Goal: Task Accomplishment & Management: Complete application form

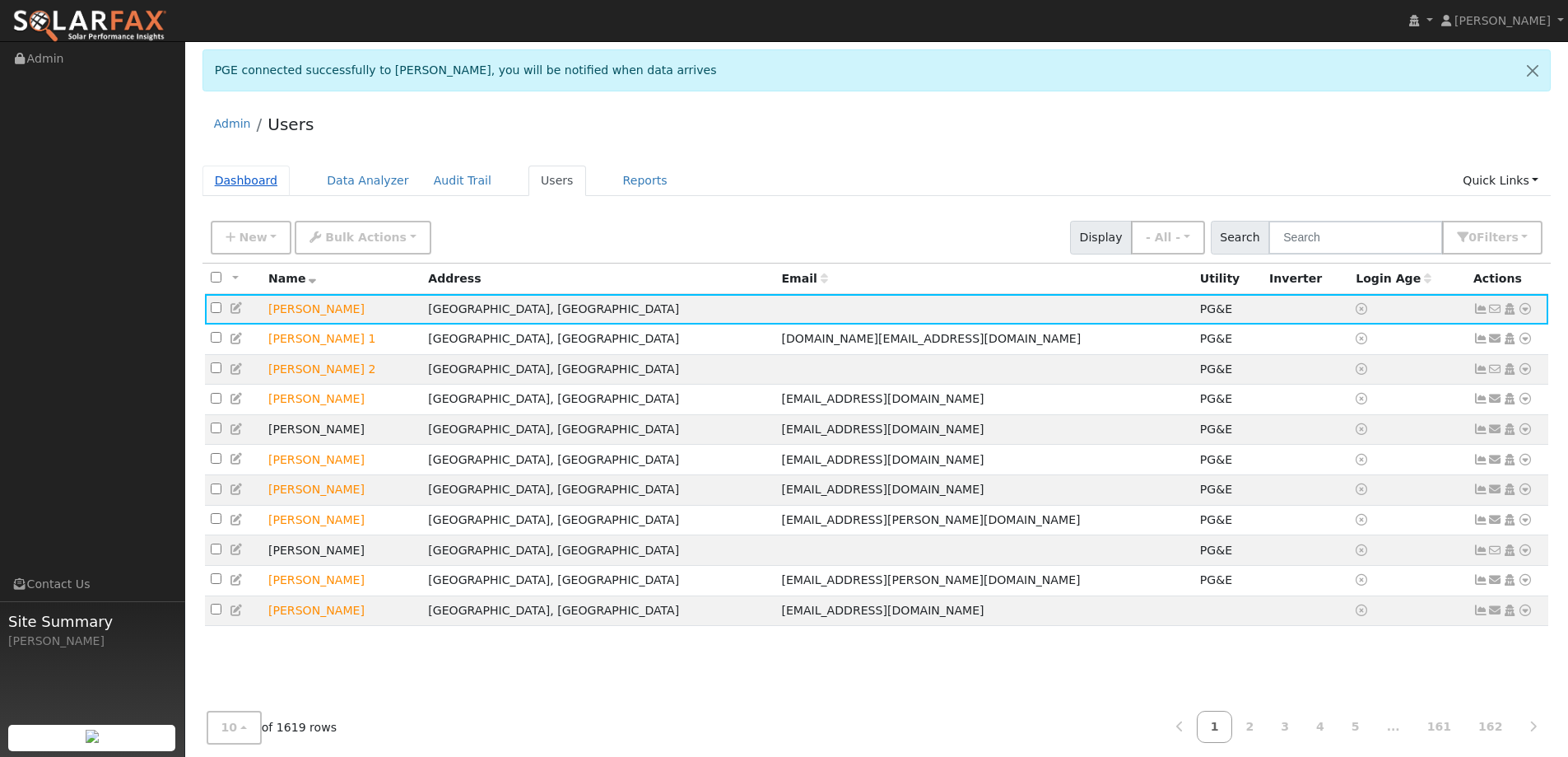
click at [242, 179] on link "Dashboard" at bounding box center [246, 181] width 88 height 30
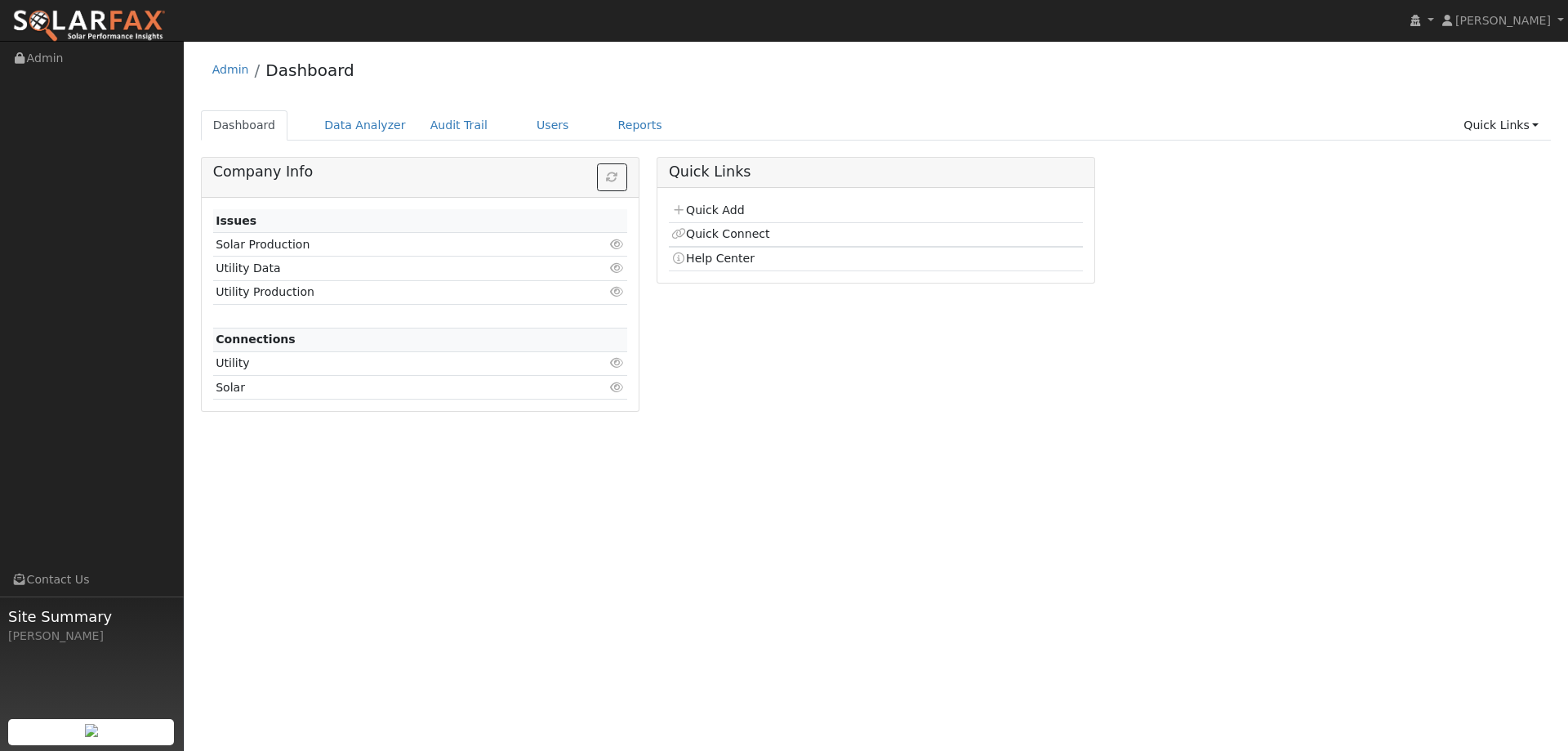
click at [746, 206] on td "Quick Add" at bounding box center [875, 211] width 414 height 24
click at [731, 207] on link "Quick Add" at bounding box center [707, 209] width 73 height 13
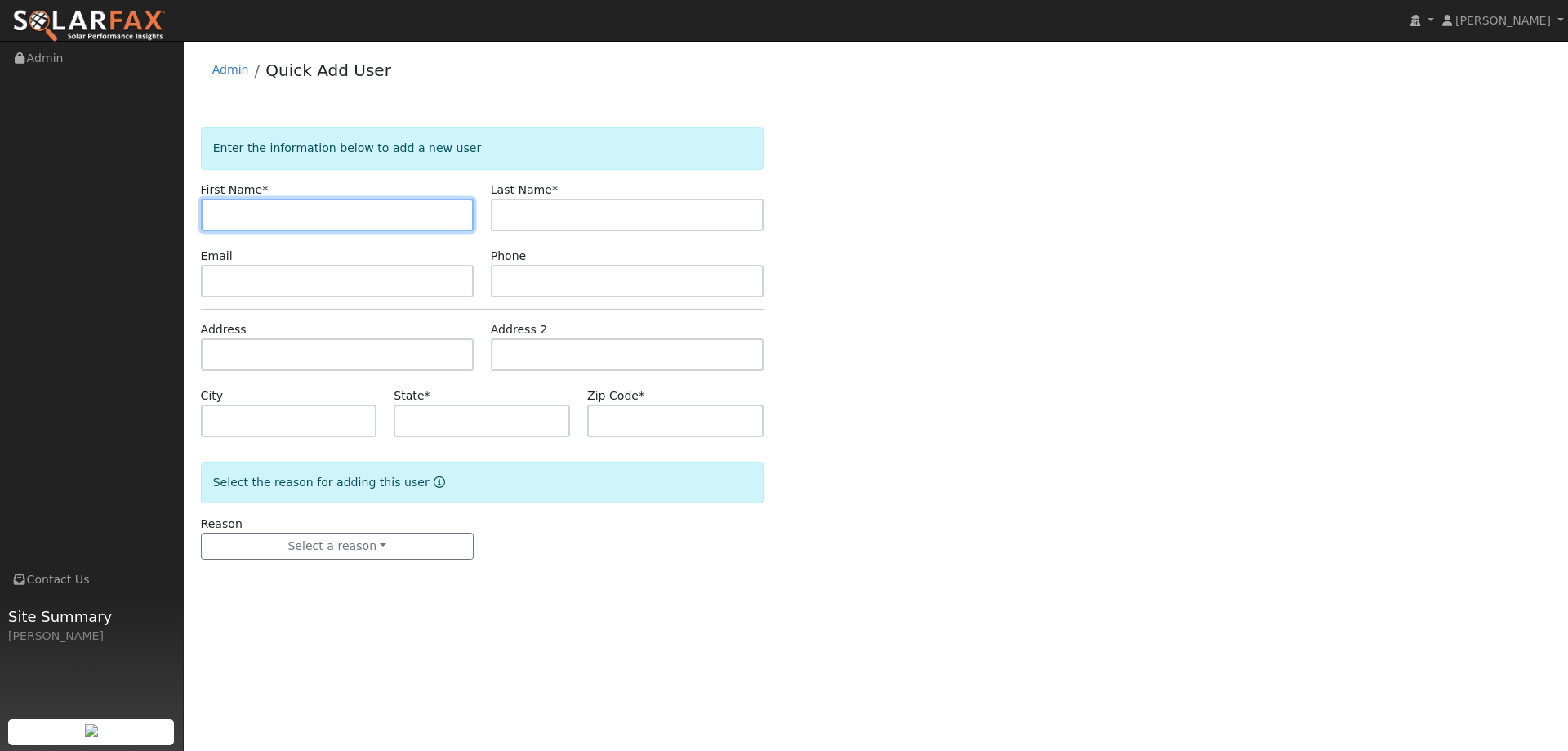
click at [243, 210] on input "text" at bounding box center [337, 215] width 273 height 33
paste input "Chalo"
click at [214, 211] on input "Chalo" at bounding box center [337, 215] width 273 height 33
type input "Chalo"
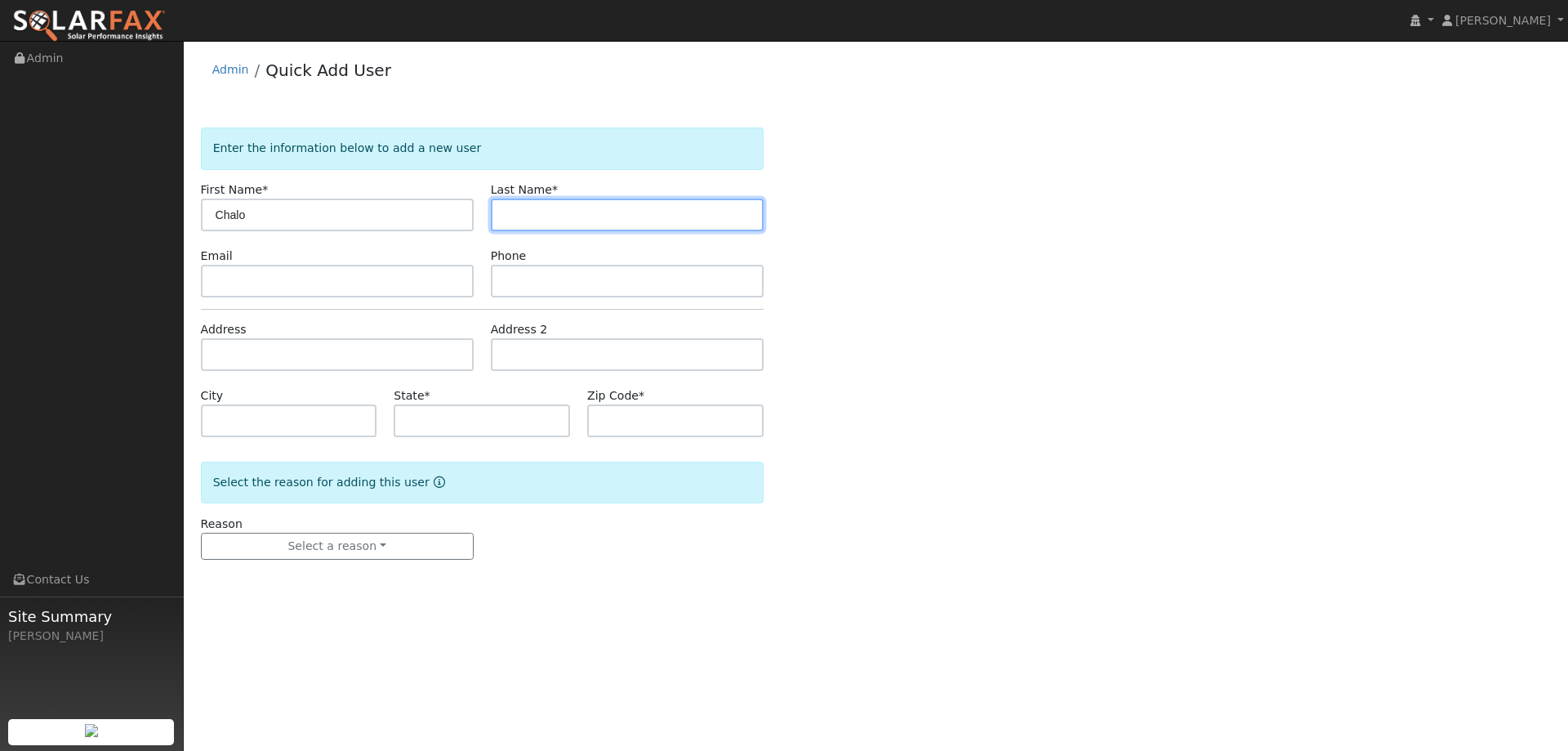
click at [551, 214] on input "text" at bounding box center [628, 215] width 273 height 33
click at [563, 201] on input "text" at bounding box center [628, 215] width 273 height 33
paste input "Tacuri"
type input "Tacuri"
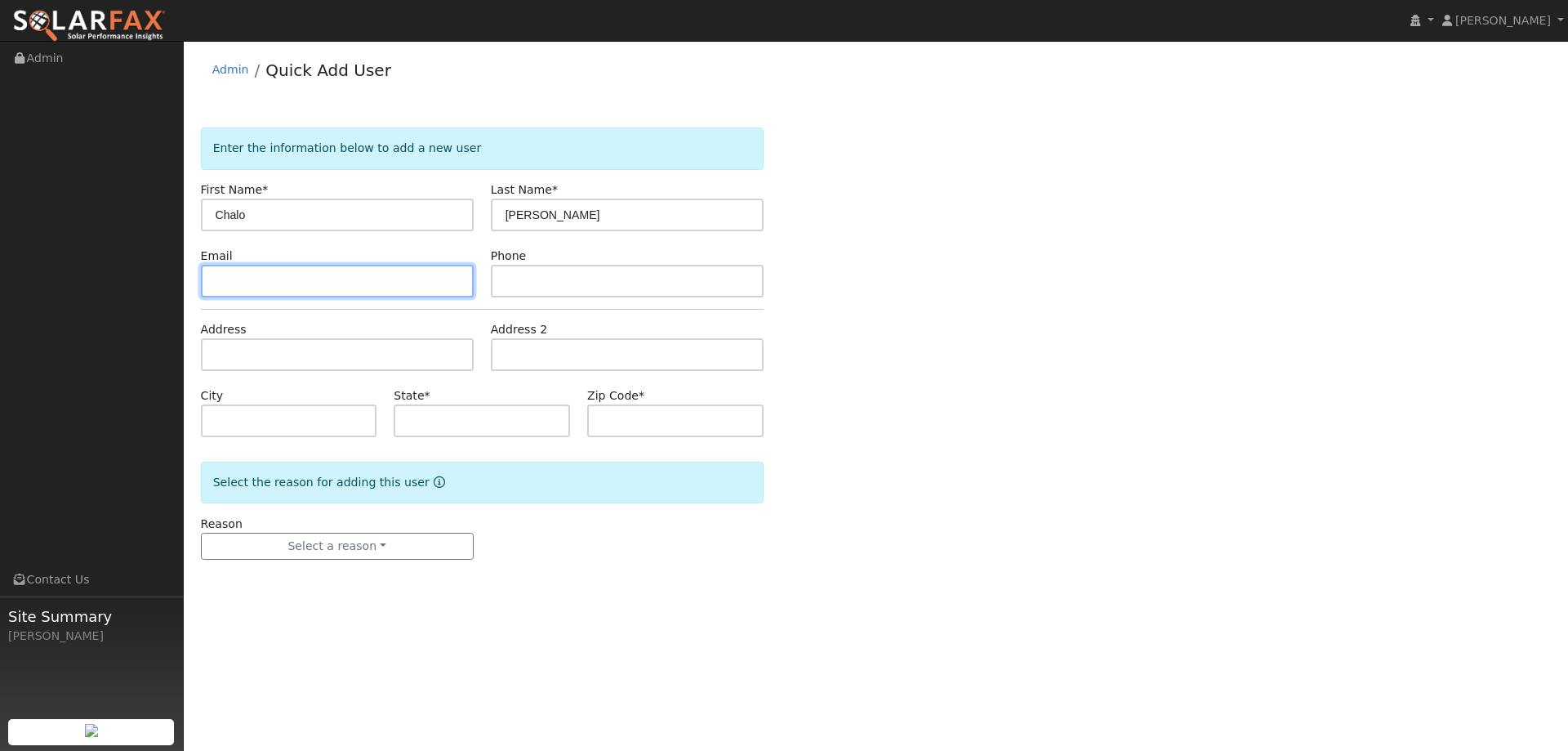
click at [334, 271] on input "text" at bounding box center [337, 281] width 273 height 33
click at [291, 301] on form "Enter the information below to add a new user First Name * Chalo Last Name * Ta…" at bounding box center [482, 360] width 563 height 465
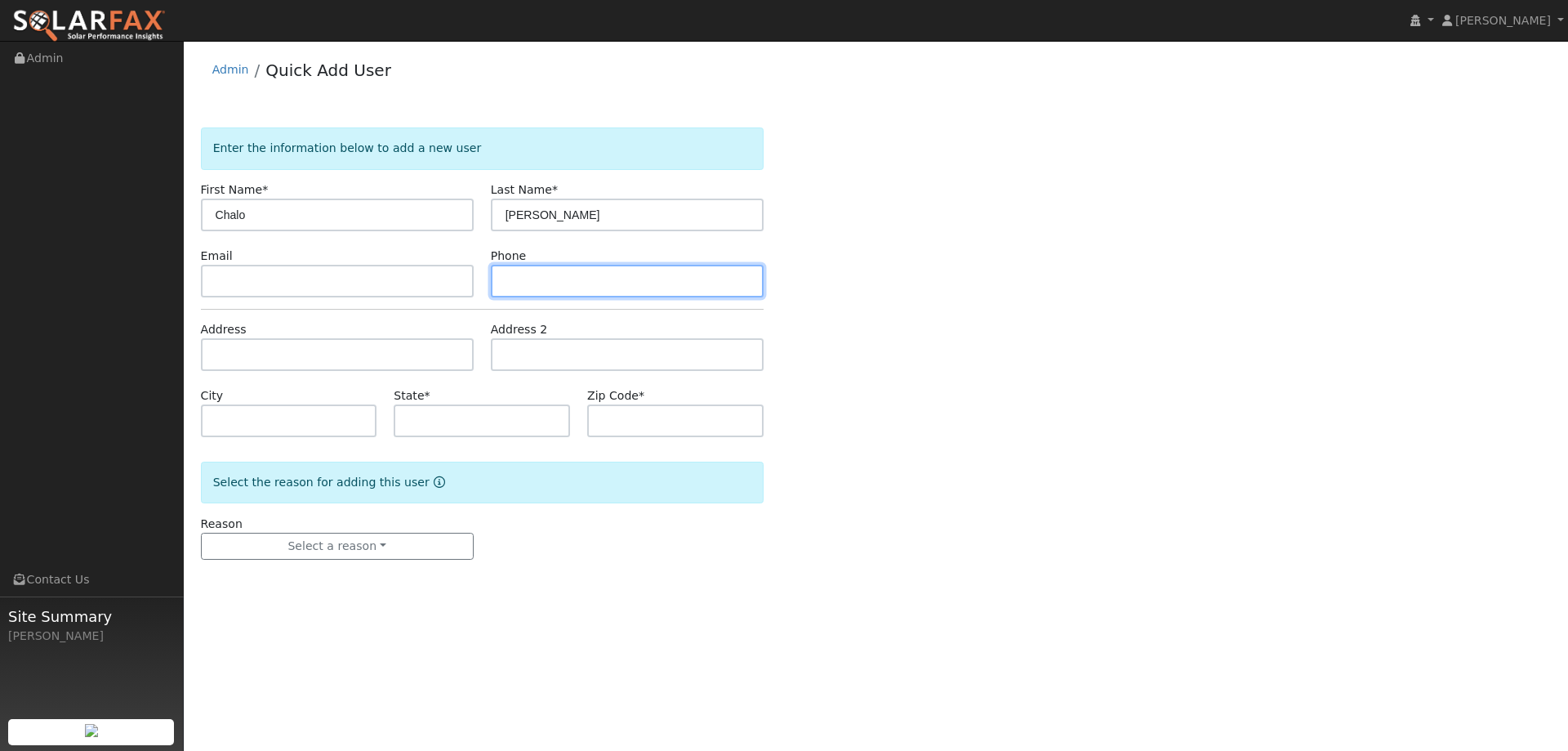
click at [514, 273] on input "text" at bounding box center [628, 281] width 273 height 33
paste input "(707) 816-9458"
click at [507, 279] on input "(707) 816-9458" at bounding box center [628, 281] width 273 height 33
click at [508, 279] on input "(707) 816-9458" at bounding box center [628, 281] width 273 height 33
type input "(707) 816-9458"
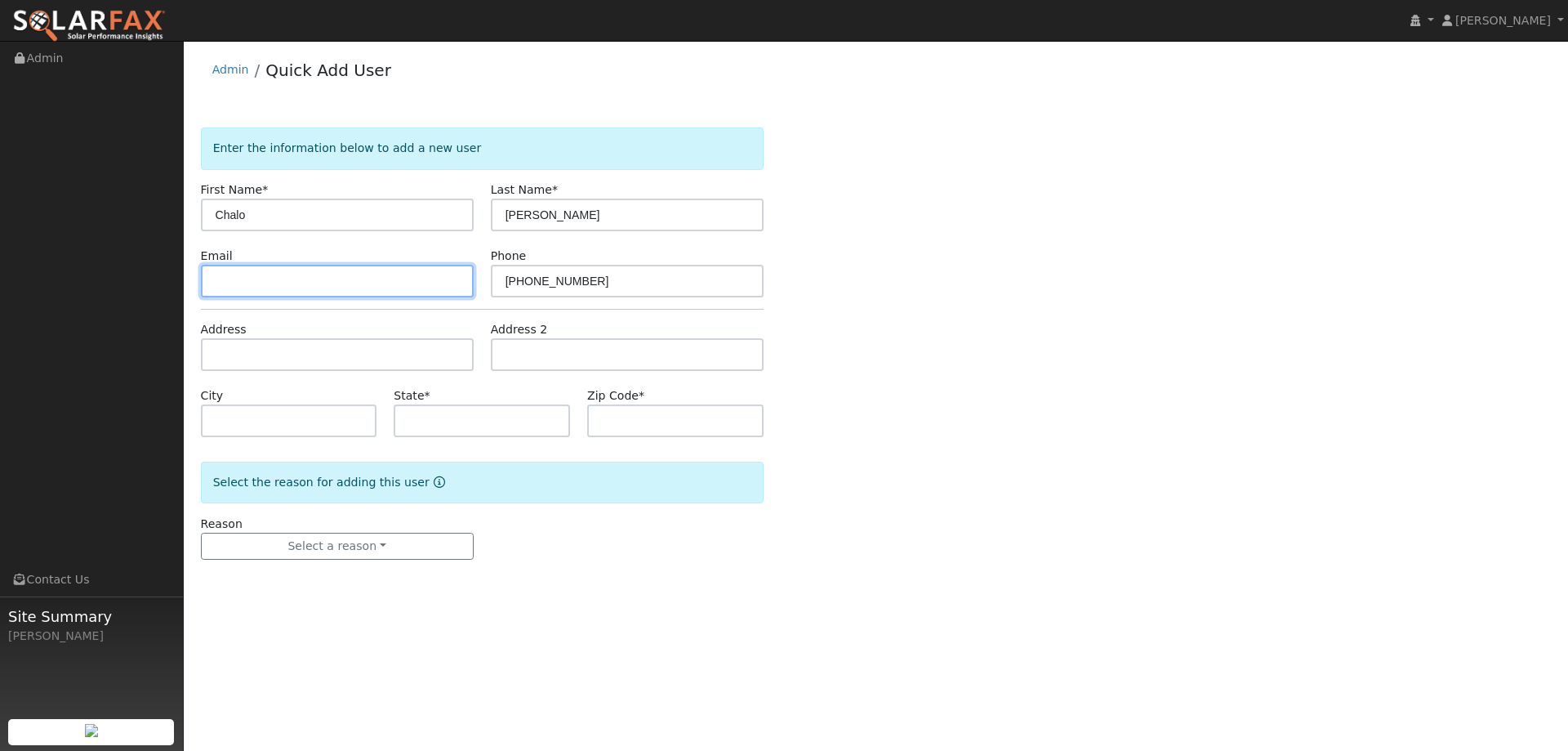
click at [254, 279] on input "text" at bounding box center [337, 281] width 273 height 33
click at [273, 278] on input "text" at bounding box center [337, 281] width 273 height 33
paste input "chalienano@yahoo.com"
click at [217, 279] on input "chalienano@yahoo.com" at bounding box center [337, 281] width 273 height 33
type input "chalienano@yahoo.com"
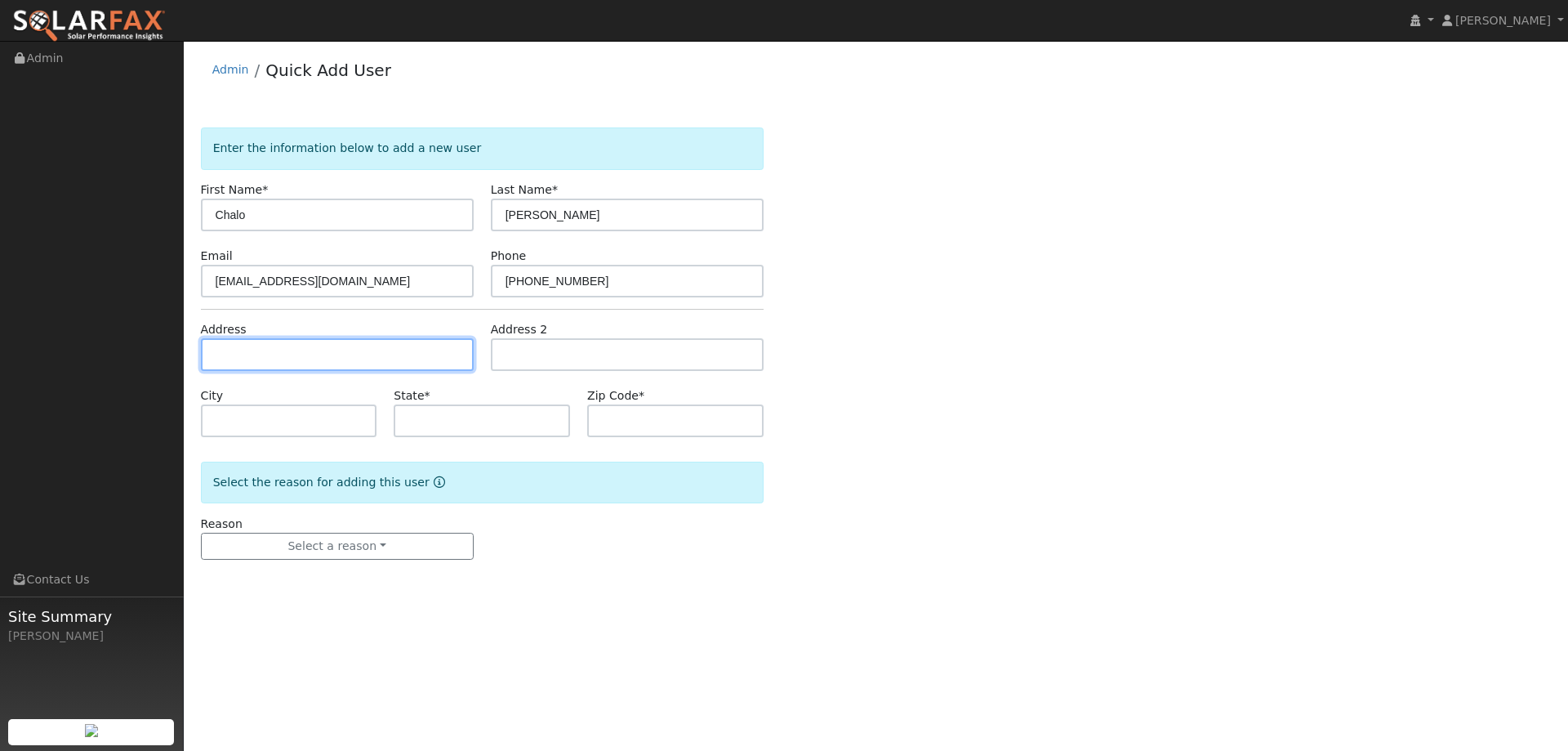
click at [285, 356] on input "text" at bounding box center [337, 354] width 273 height 33
click at [240, 348] on input "text" at bounding box center [337, 354] width 273 height 33
paste input "3148 Fiji Island Street"
type input "3148 Fiji Island Street"
type input "West Sacramento"
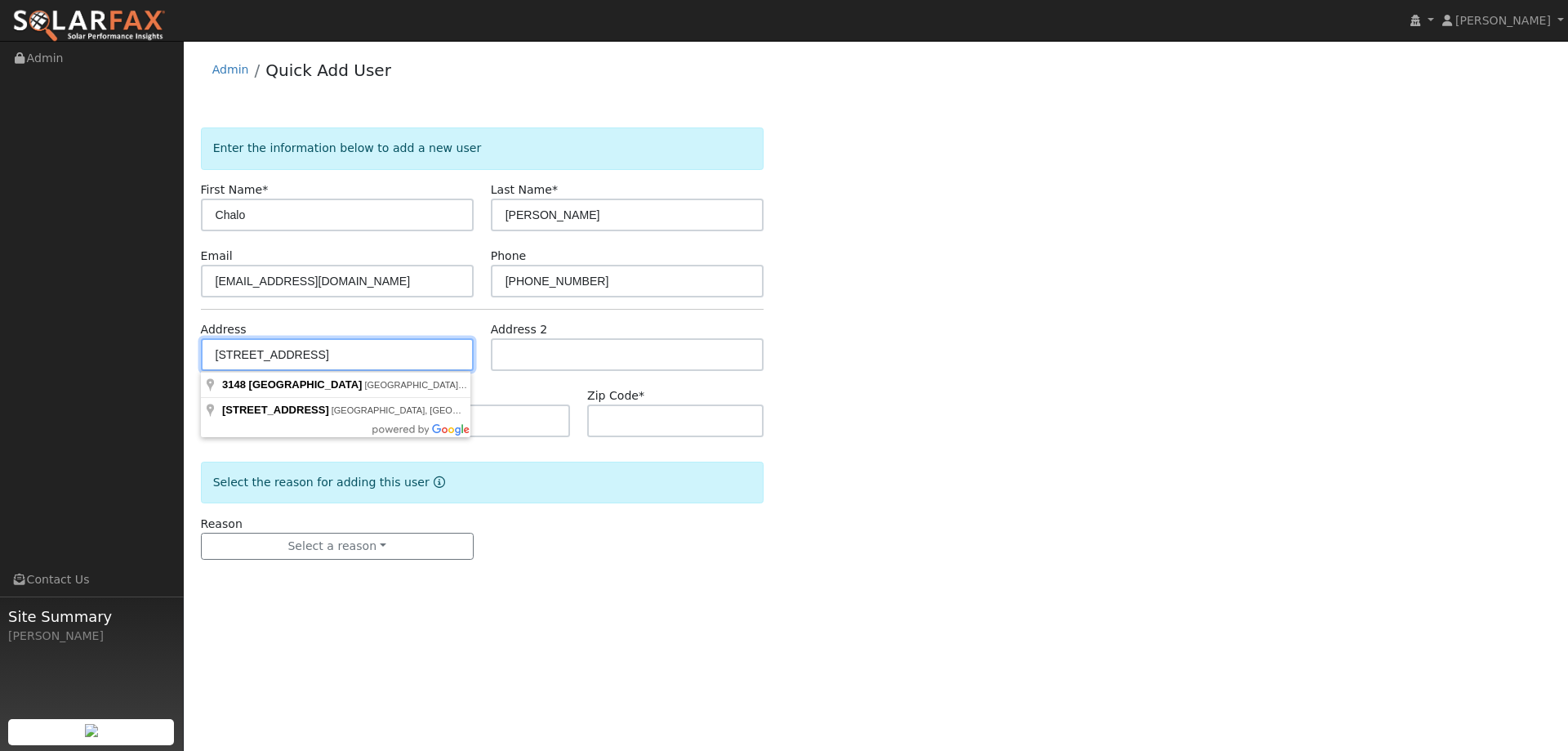
type input "CA"
type input "95691"
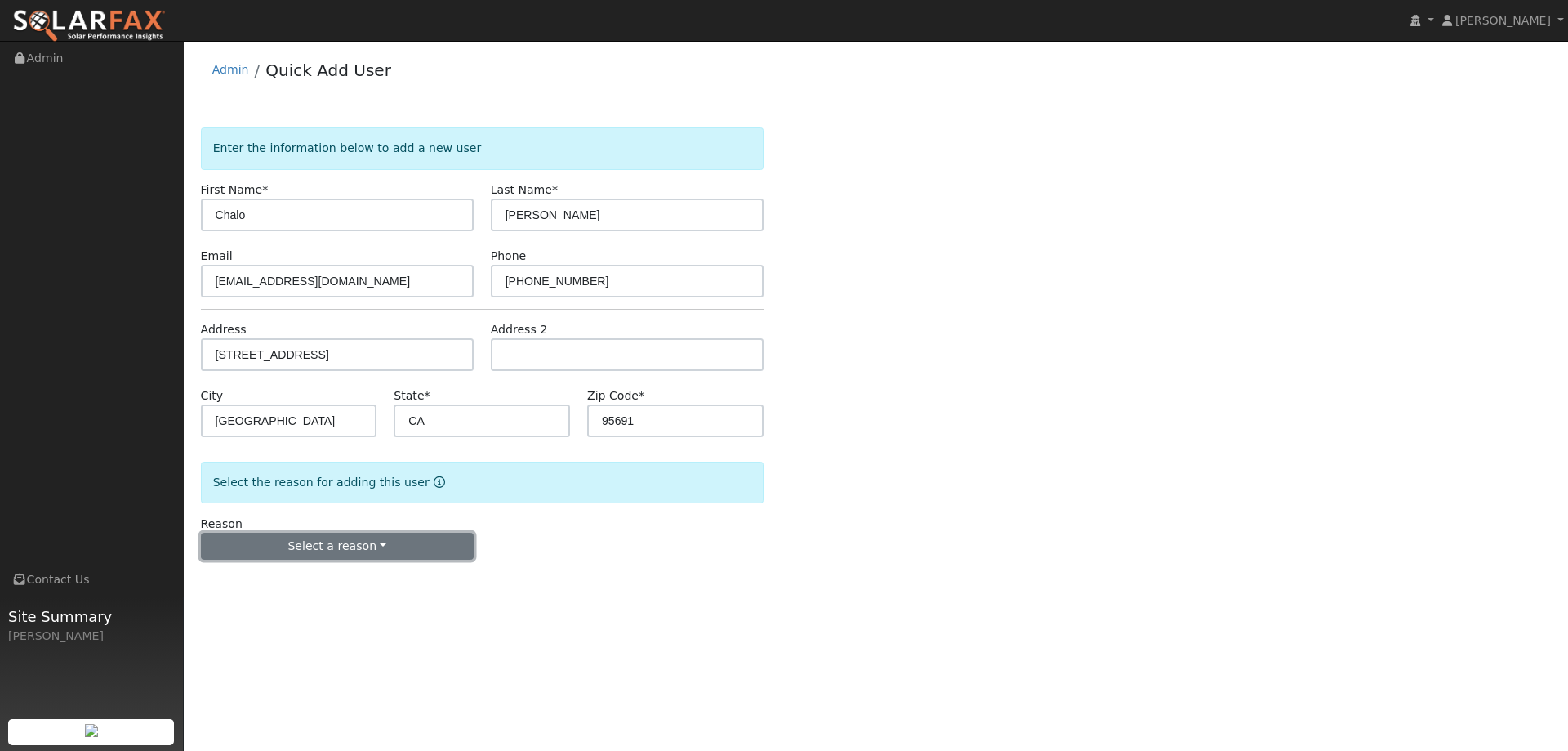
click at [358, 541] on button "Select a reason" at bounding box center [337, 546] width 273 height 27
click at [312, 579] on link "New lead" at bounding box center [291, 580] width 181 height 23
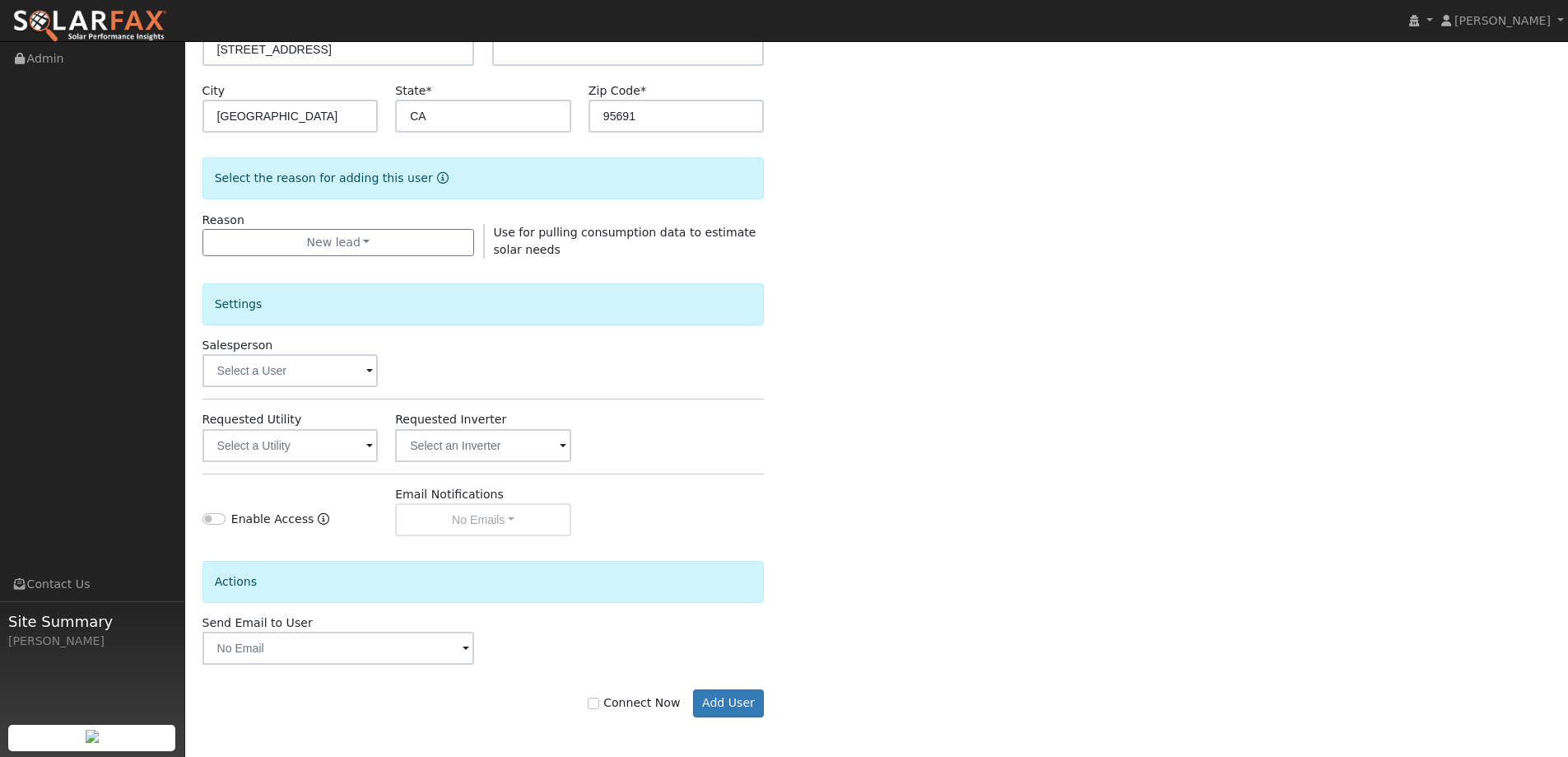
scroll to position [309, 0]
click at [329, 363] on input "text" at bounding box center [290, 369] width 176 height 33
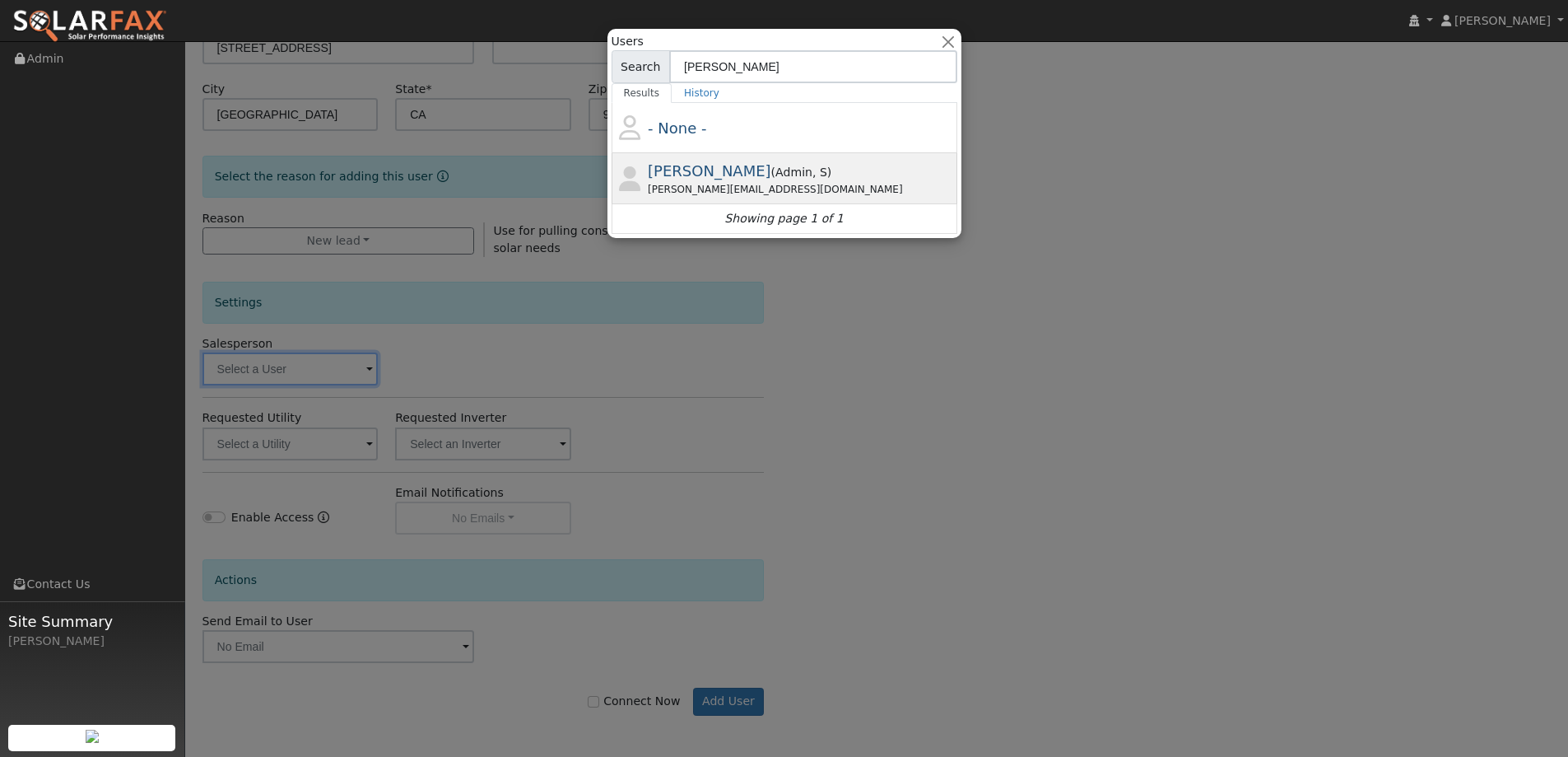
type input "todd"
click at [768, 183] on div "Todd@ambrosesolar.com" at bounding box center [801, 189] width 306 height 15
type input "Todd Langdon"
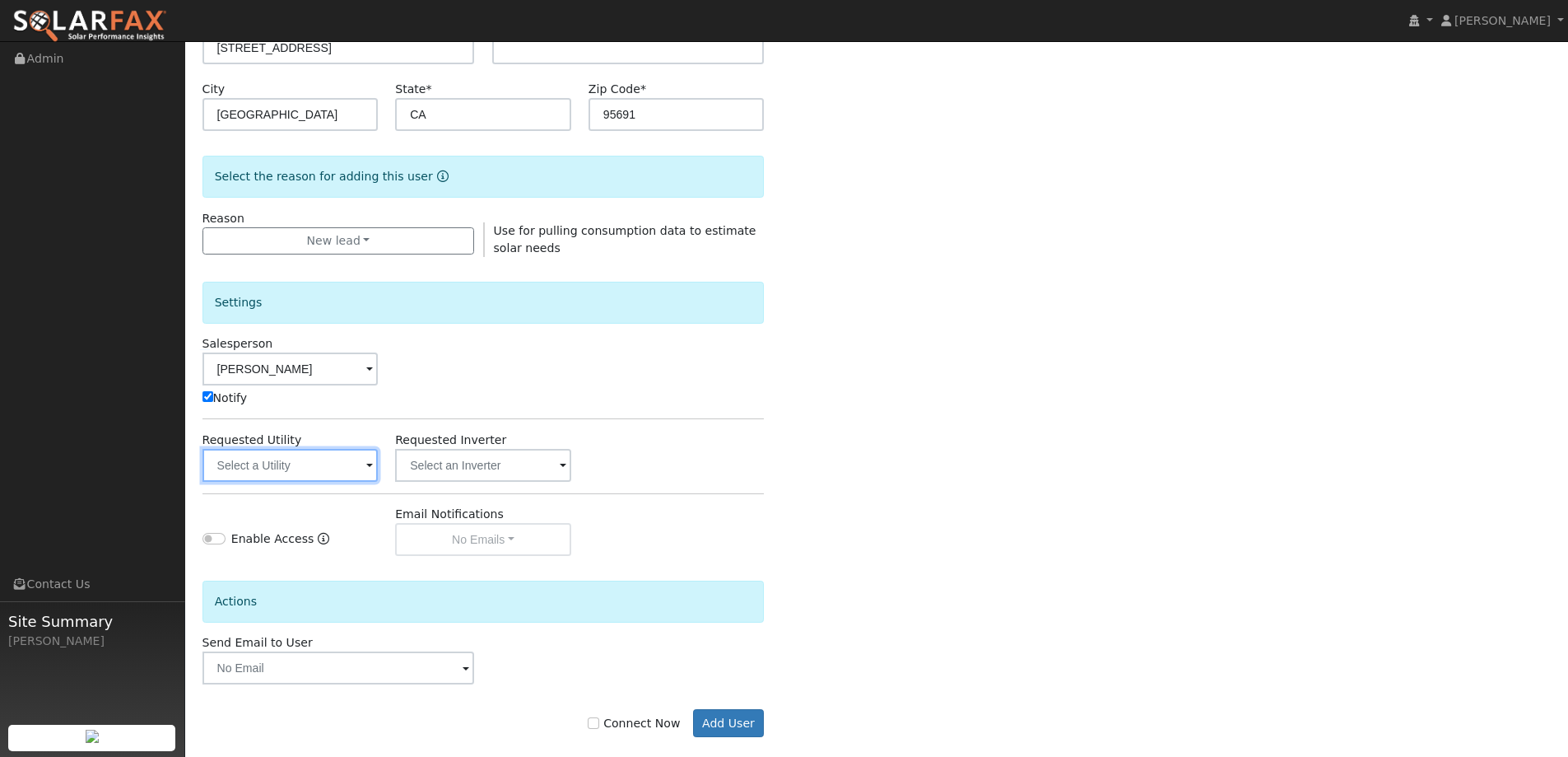
click at [283, 459] on input "text" at bounding box center [290, 465] width 176 height 33
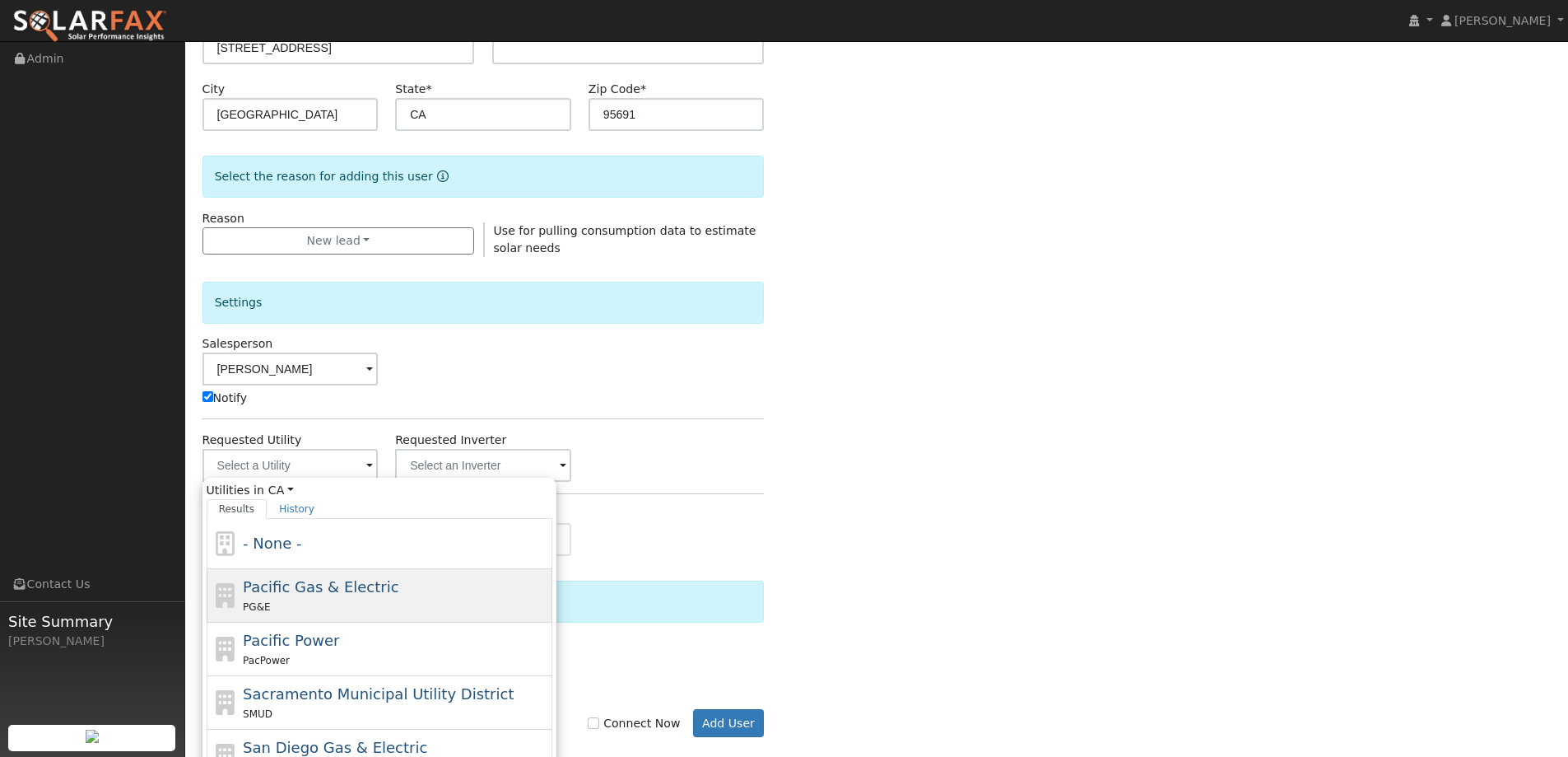
click at [423, 588] on div "Pacific Gas & Electric PG&E" at bounding box center [396, 595] width 306 height 40
type input "Pacific Gas & Electric"
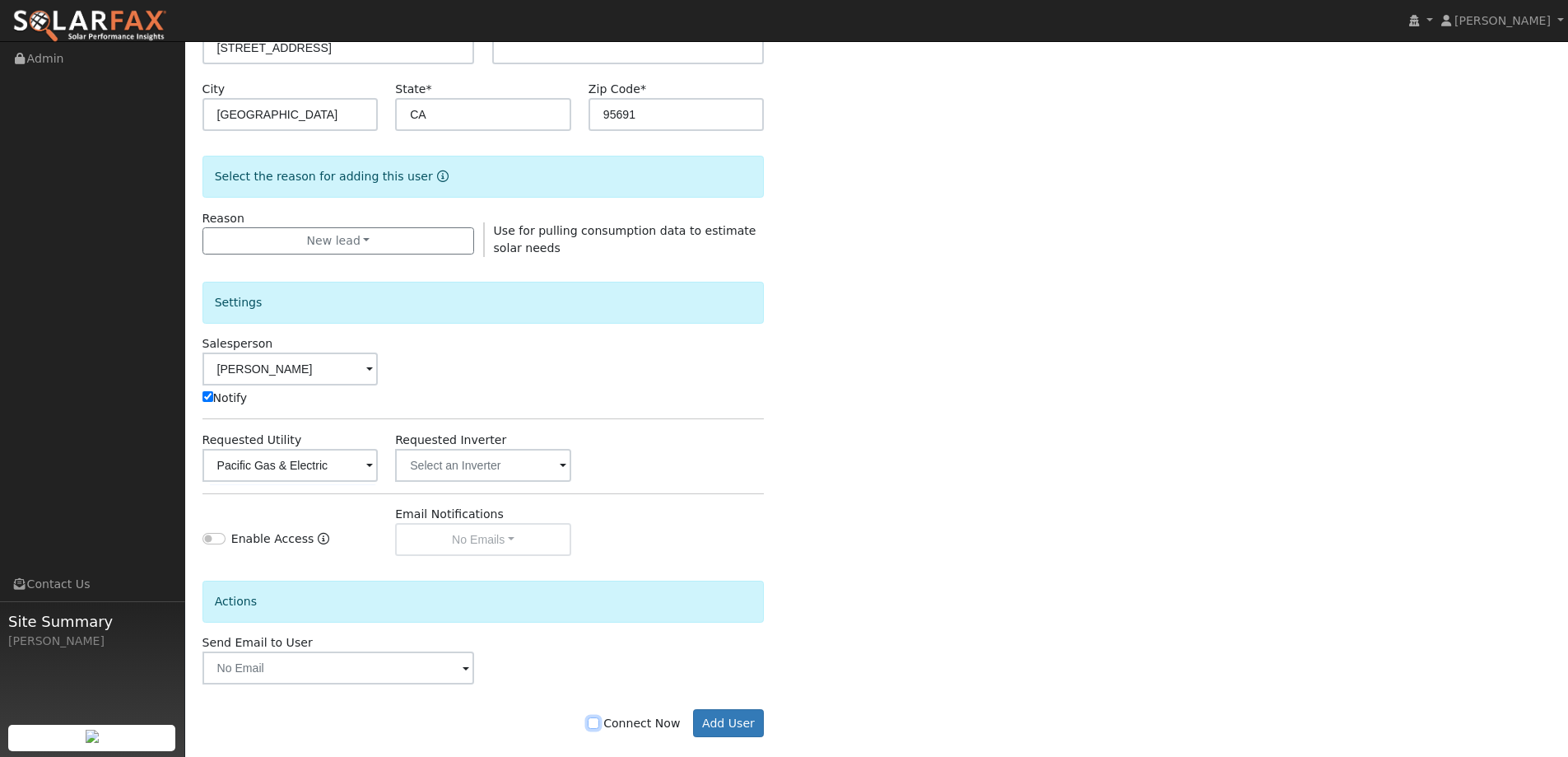
click at [600, 720] on input "Connect Now" at bounding box center [593, 722] width 11 height 11
checkbox input "true"
click at [720, 727] on button "Add User" at bounding box center [728, 722] width 72 height 28
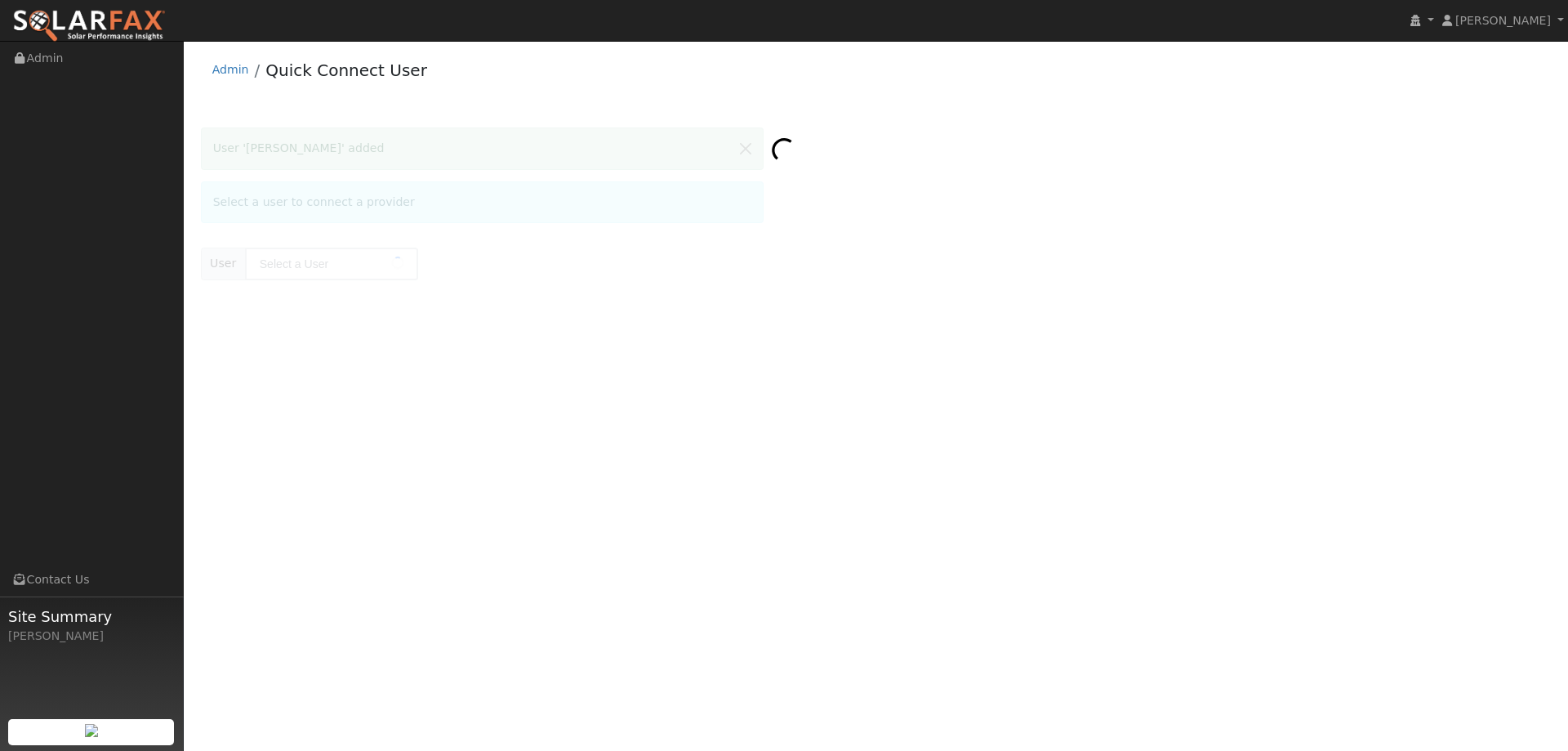
type input "Chalo Tacuri"
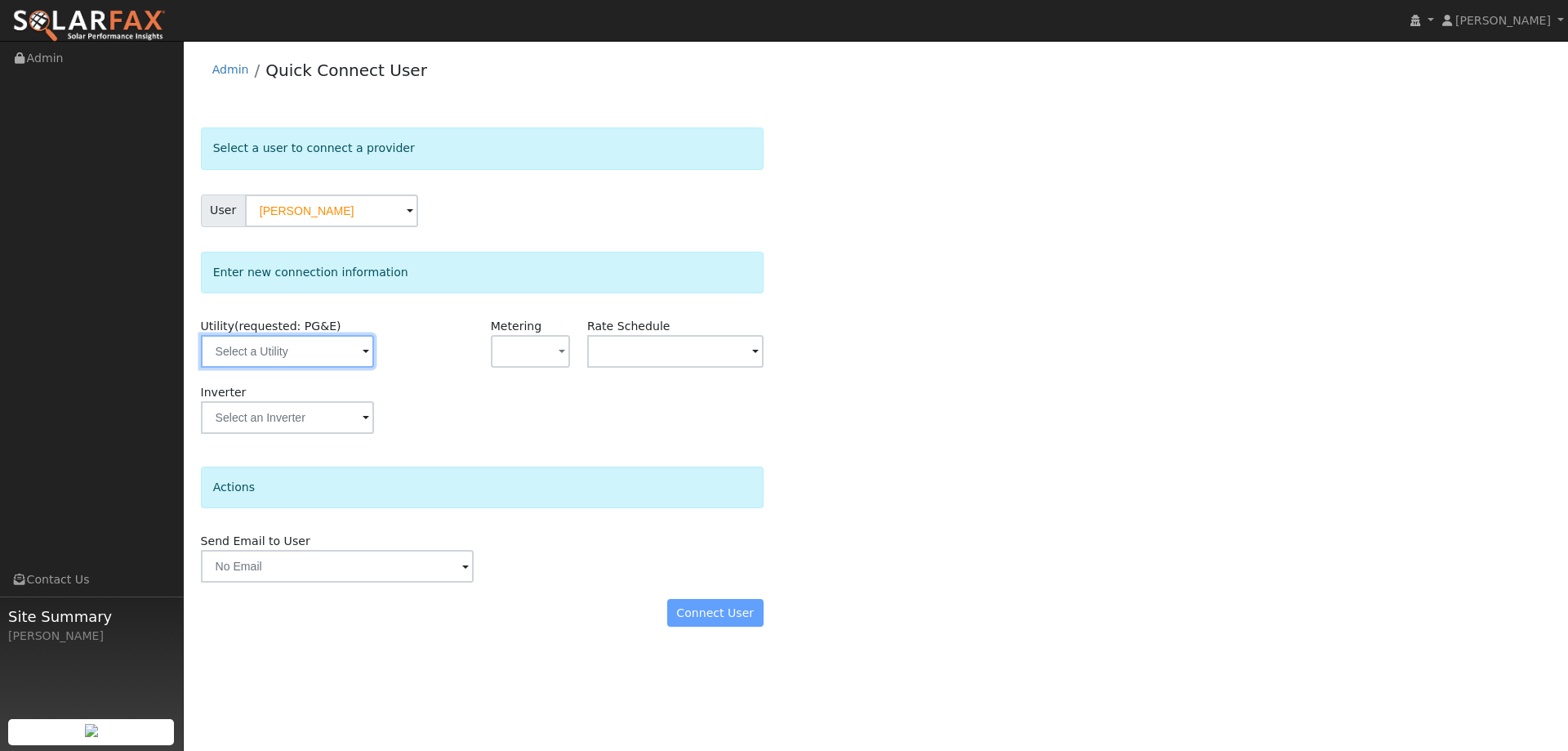
click at [309, 360] on input "text" at bounding box center [287, 351] width 173 height 33
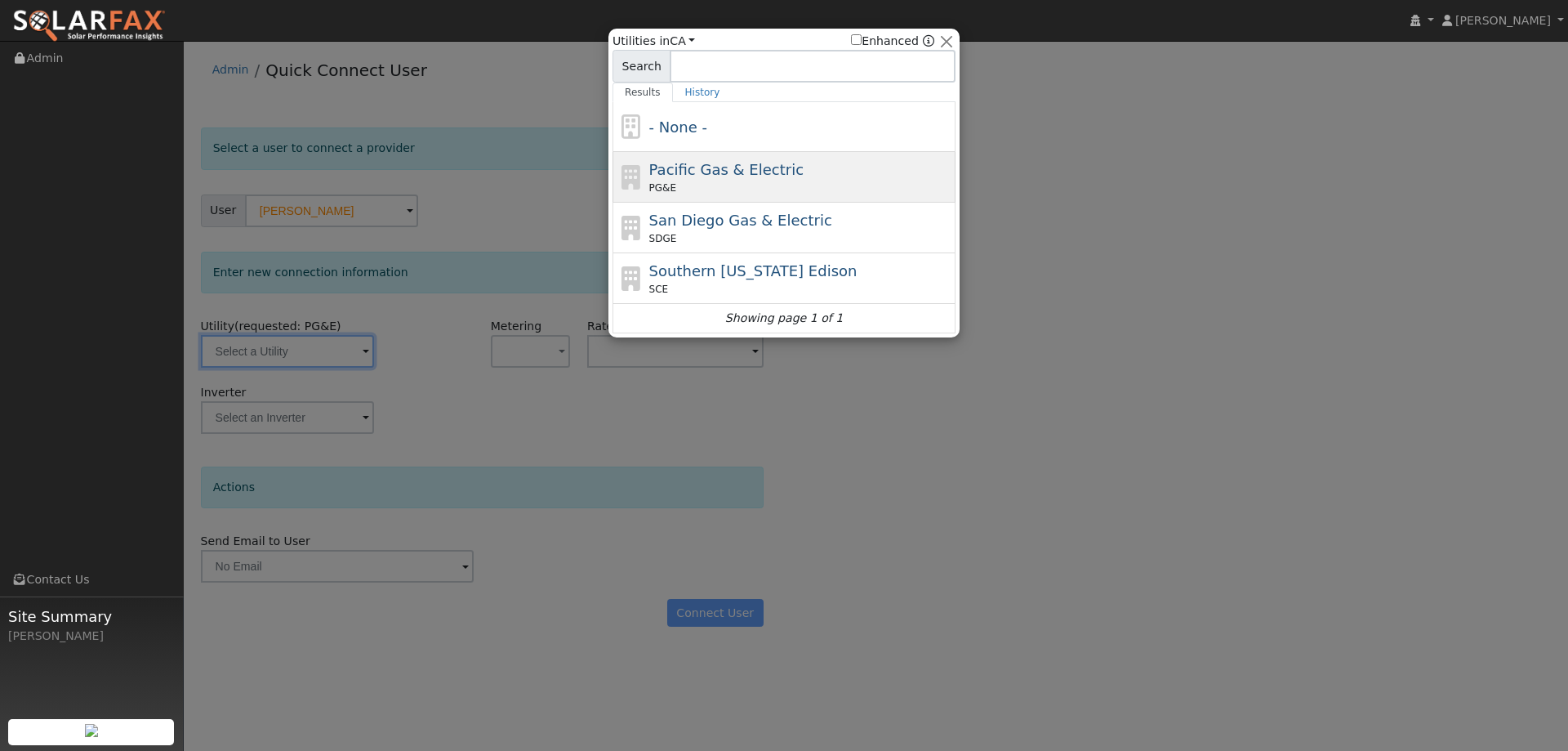
click at [718, 174] on span "Pacific Gas & Electric" at bounding box center [727, 170] width 154 height 17
type input "PG&E"
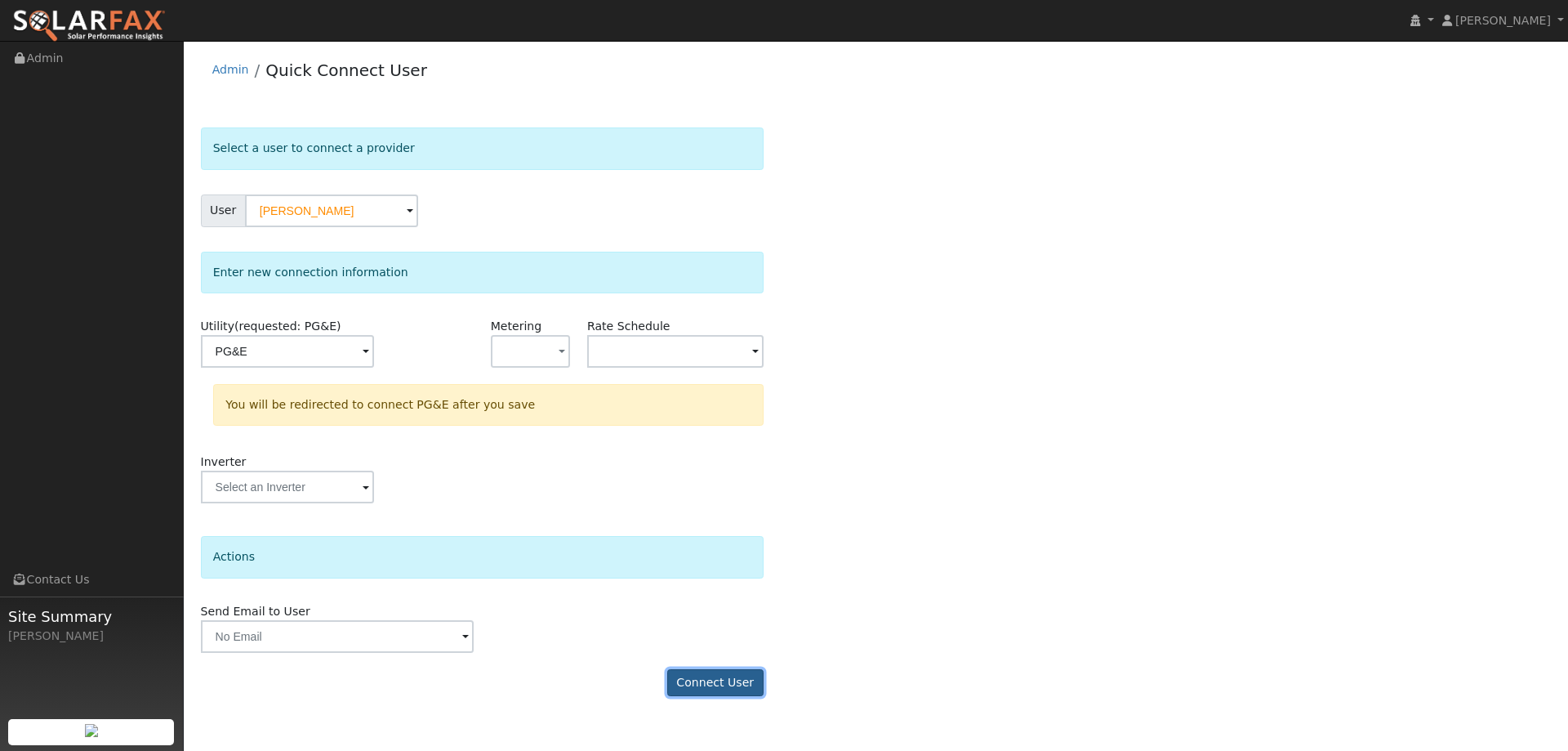
click at [744, 683] on button "Connect User" at bounding box center [715, 682] width 96 height 27
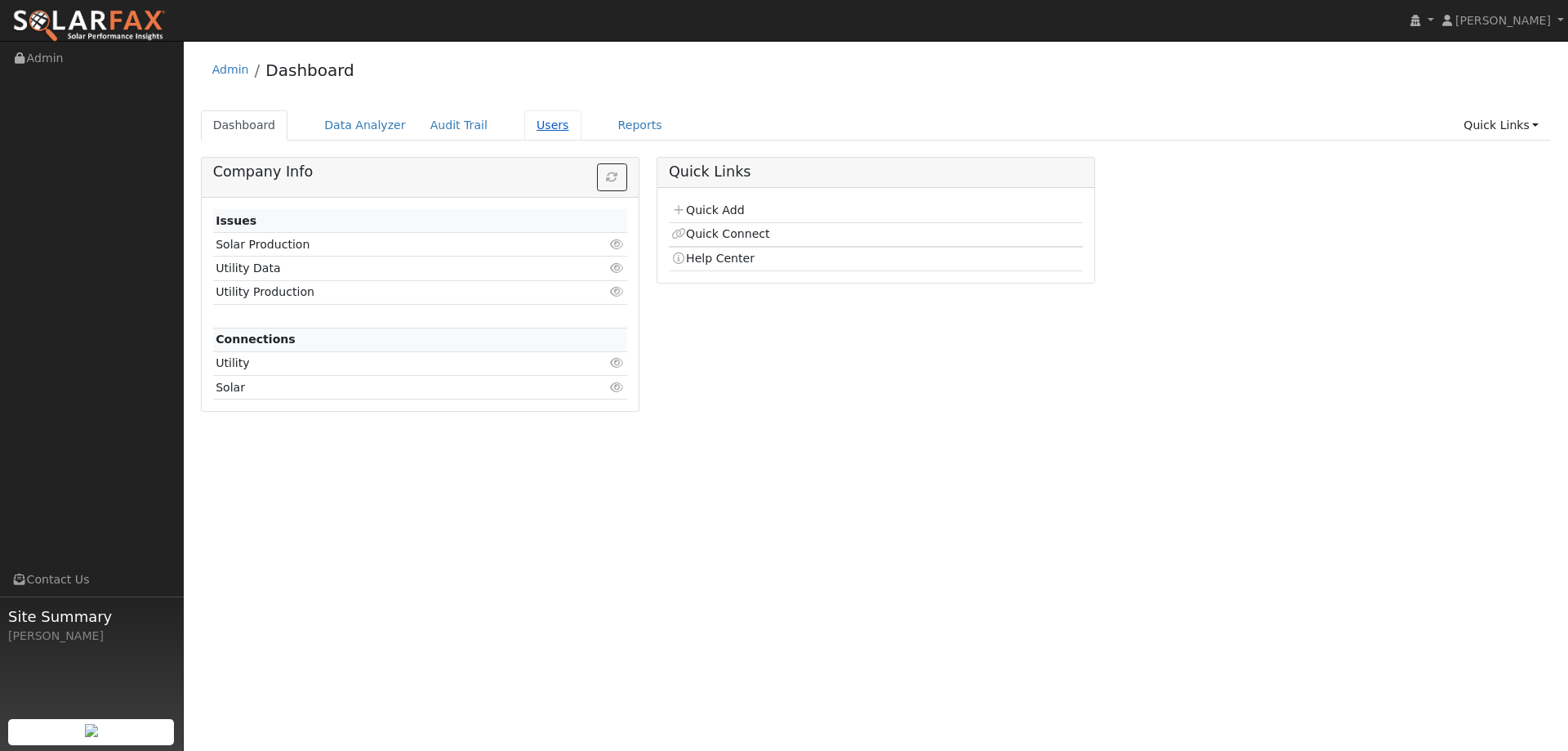
click at [541, 129] on link "Users" at bounding box center [553, 125] width 57 height 30
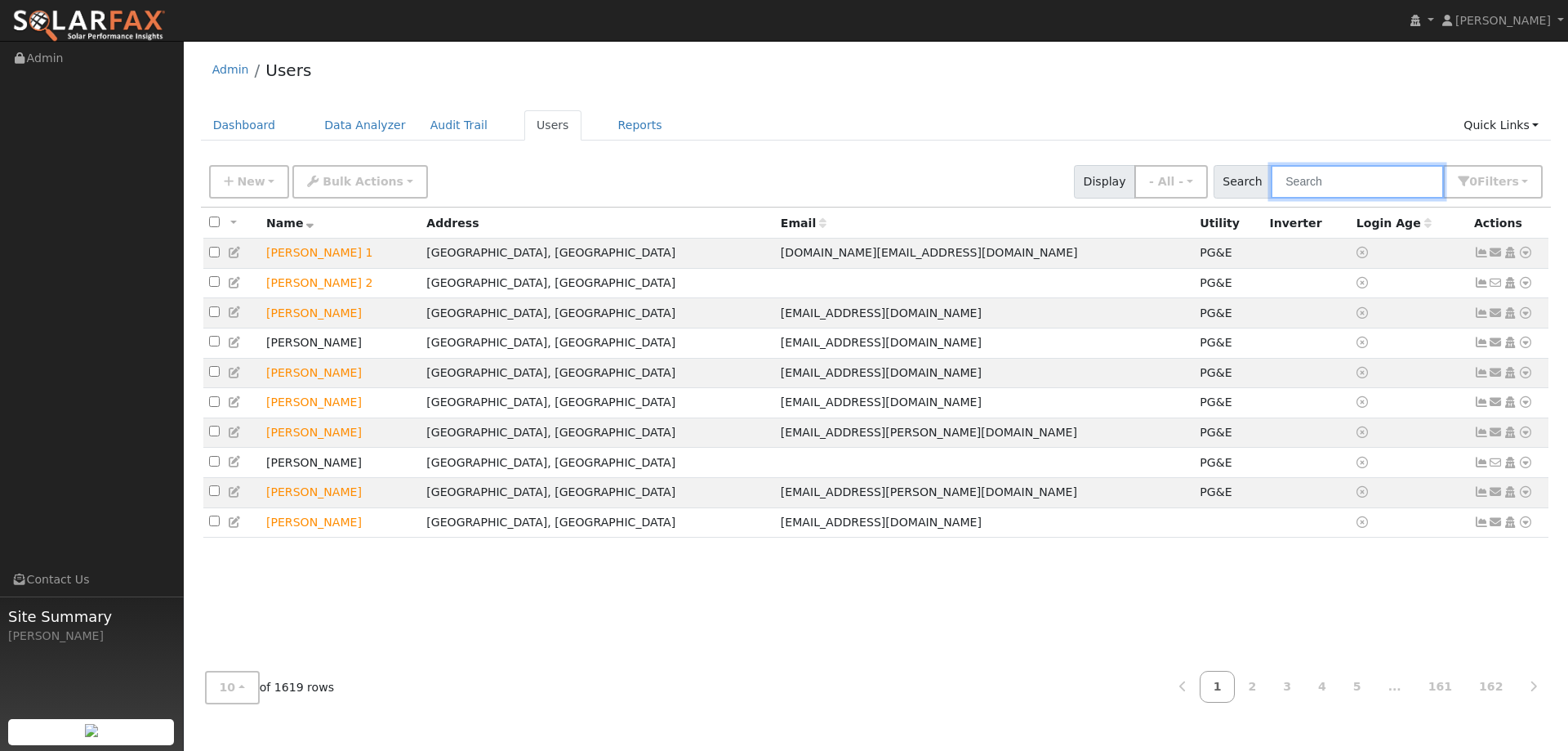
click at [1332, 186] on input "text" at bounding box center [1358, 181] width 173 height 33
paste input "Chalo Tacuri"
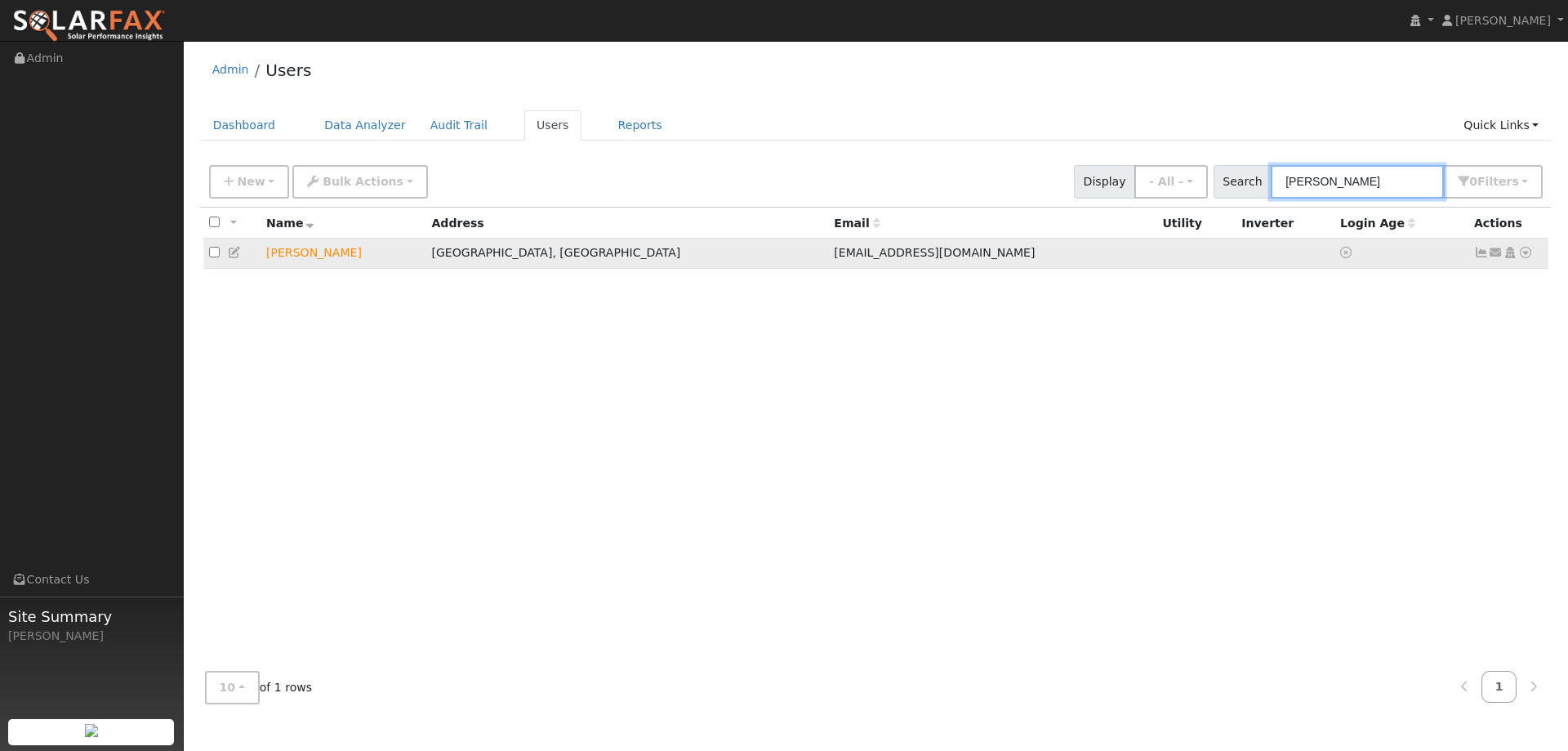
type input "Chalo Tacuri"
click at [1529, 254] on icon at bounding box center [1525, 252] width 15 height 11
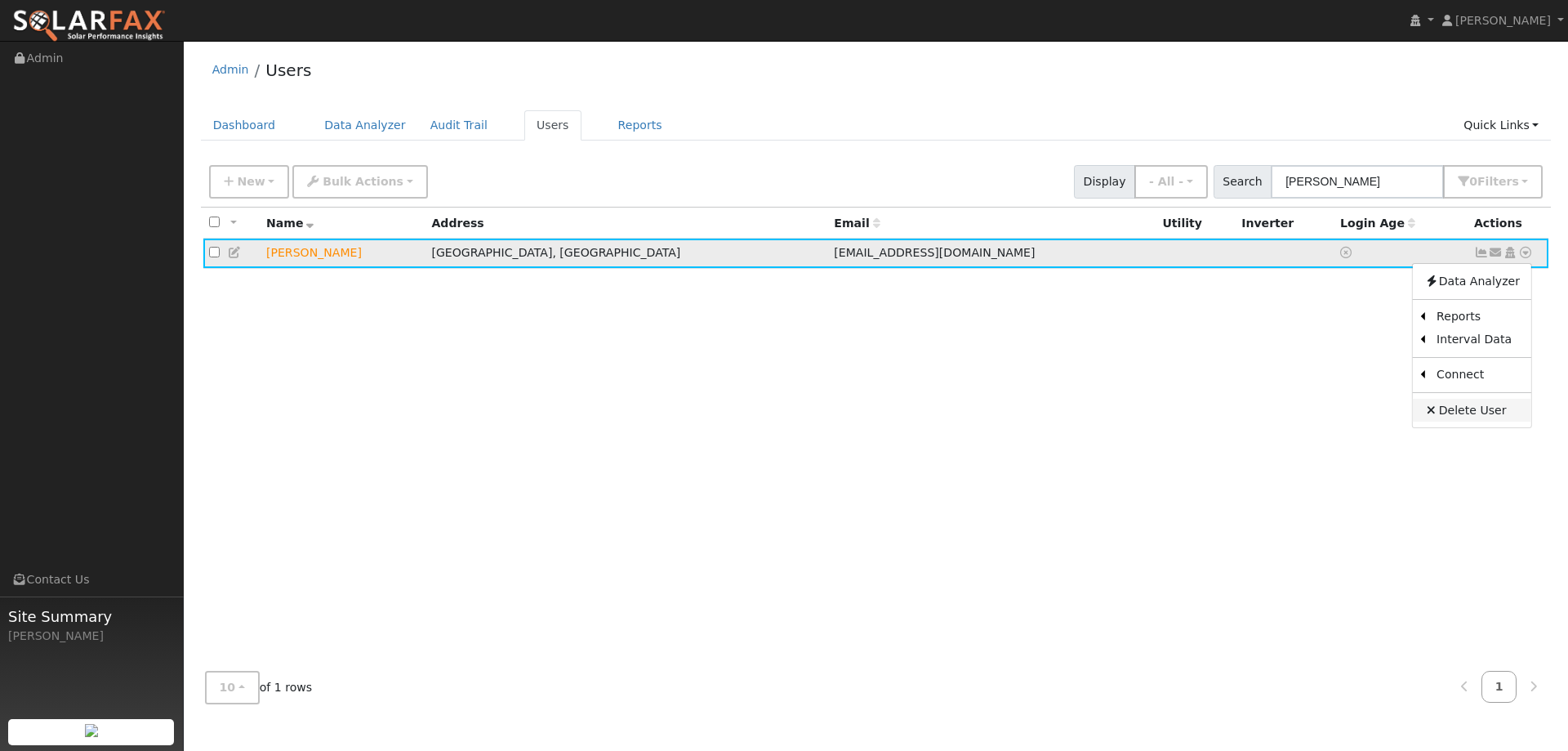
click at [1505, 410] on link "Delete User" at bounding box center [1472, 410] width 118 height 23
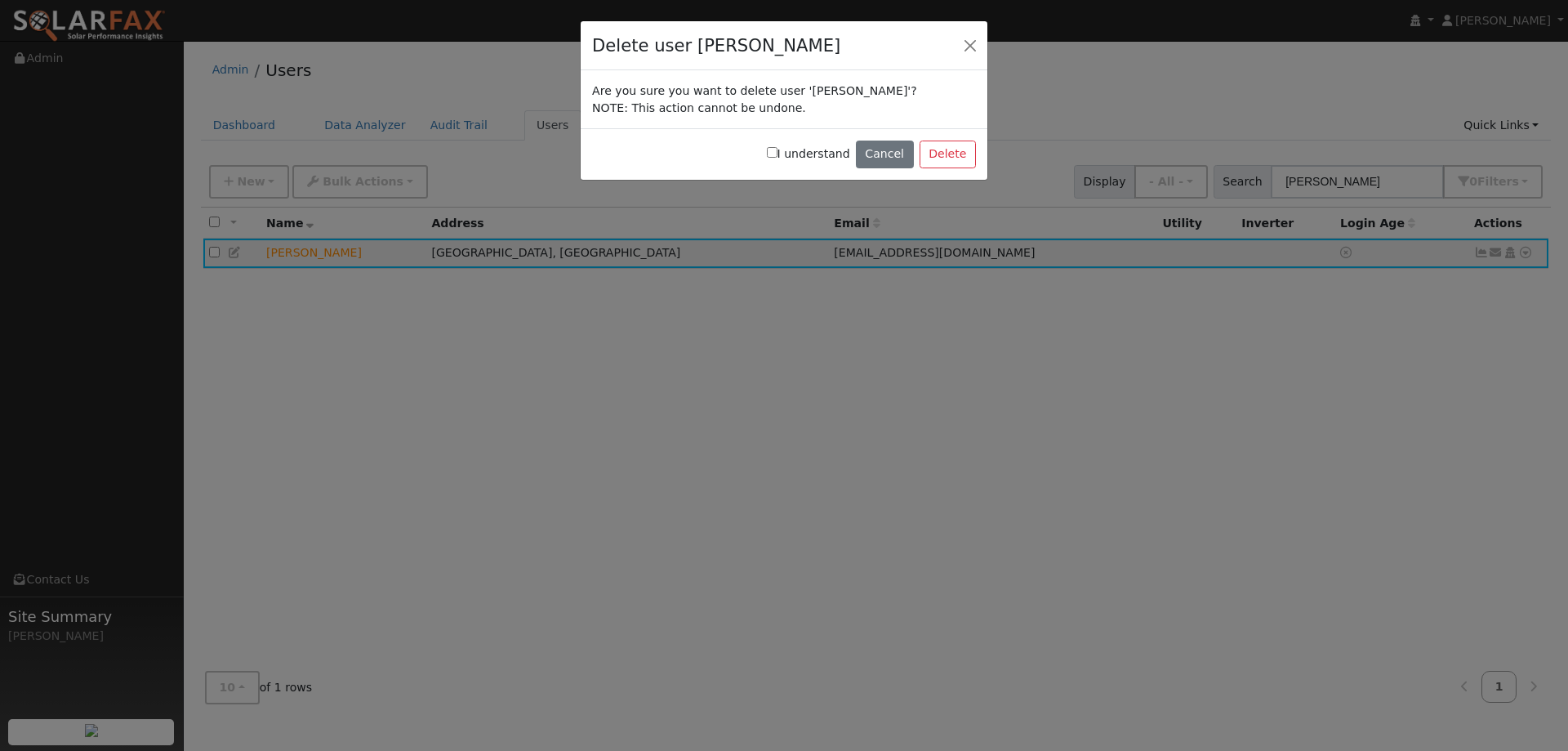
click at [778, 151] on input "I understand" at bounding box center [772, 153] width 10 height 10
checkbox input "true"
click at [946, 158] on button "Delete" at bounding box center [948, 154] width 57 height 27
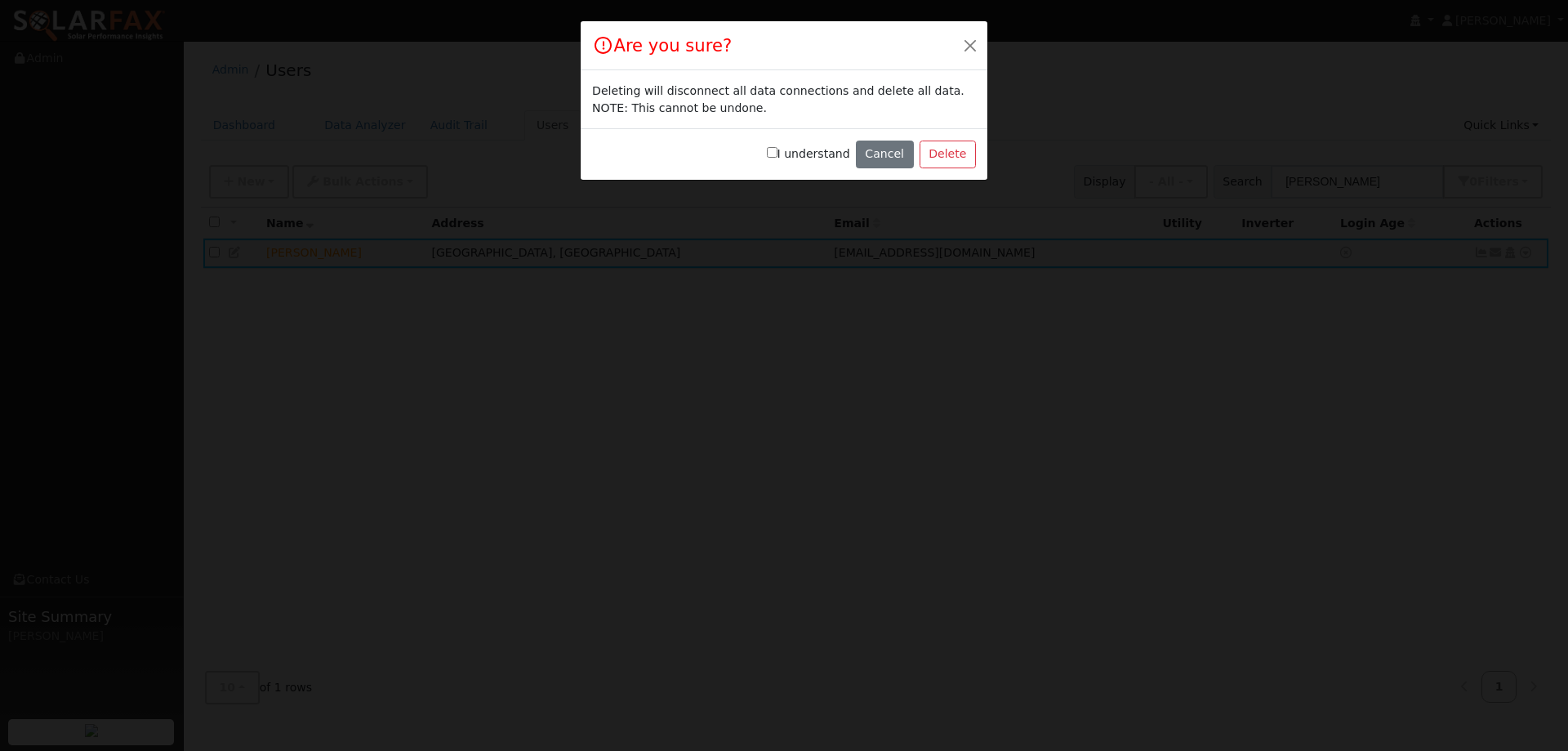
click at [778, 151] on input "I understand" at bounding box center [772, 153] width 10 height 10
checkbox input "true"
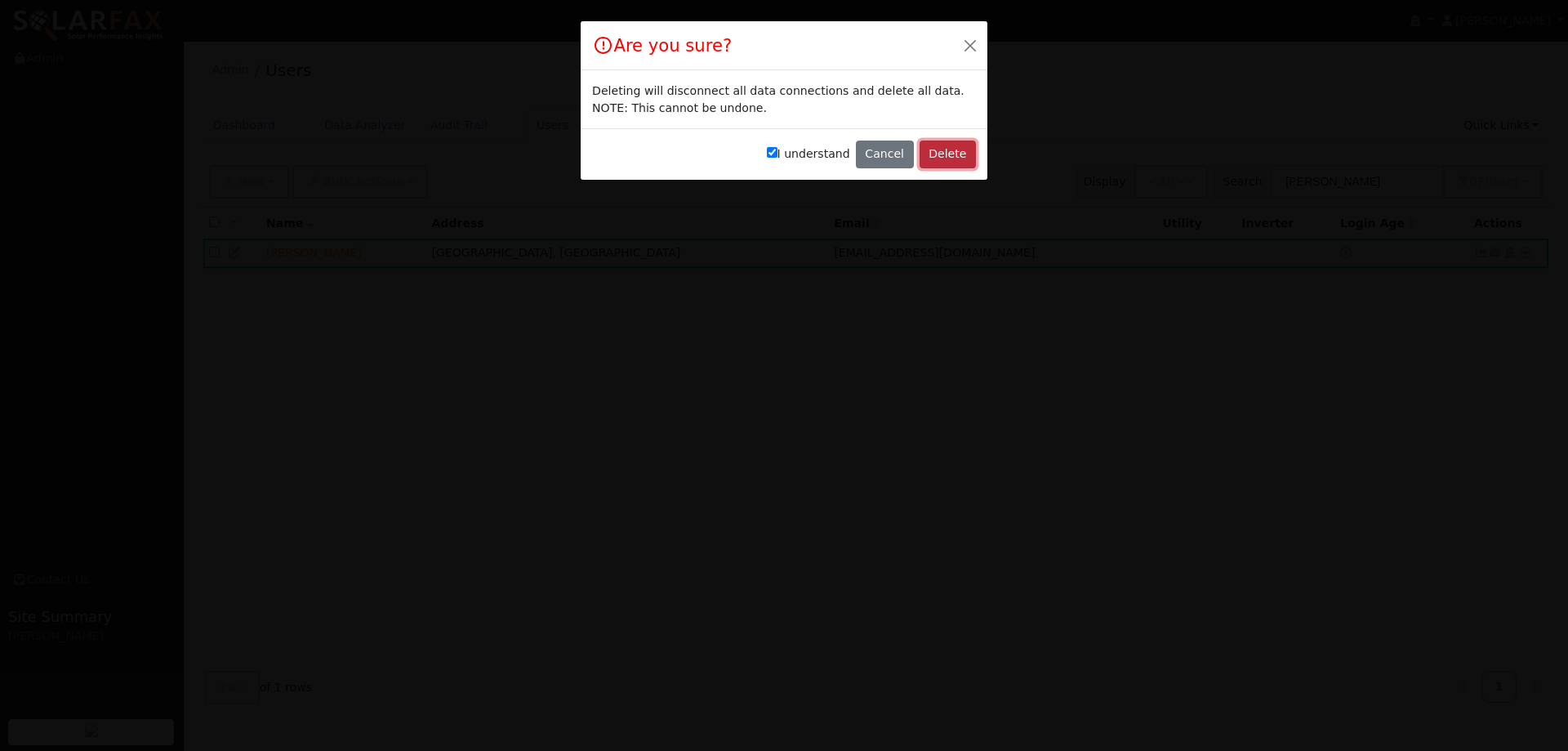
click at [960, 155] on button "Delete" at bounding box center [948, 154] width 57 height 27
